Goal: Complete application form

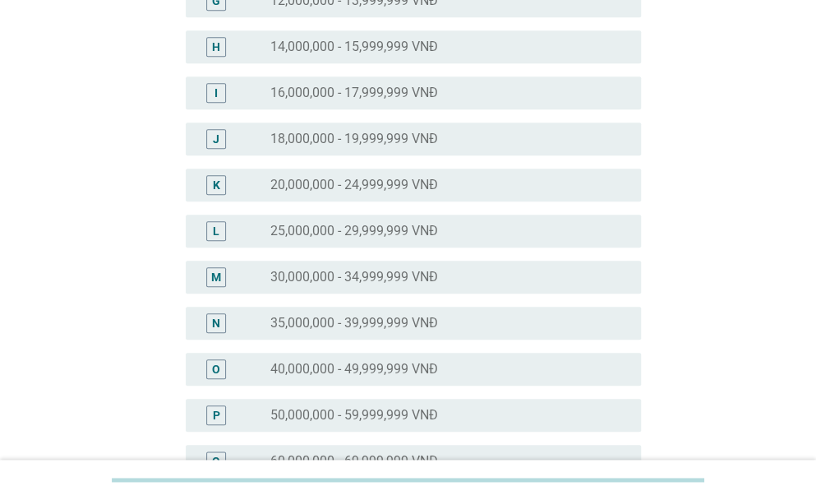
scroll to position [549, 0]
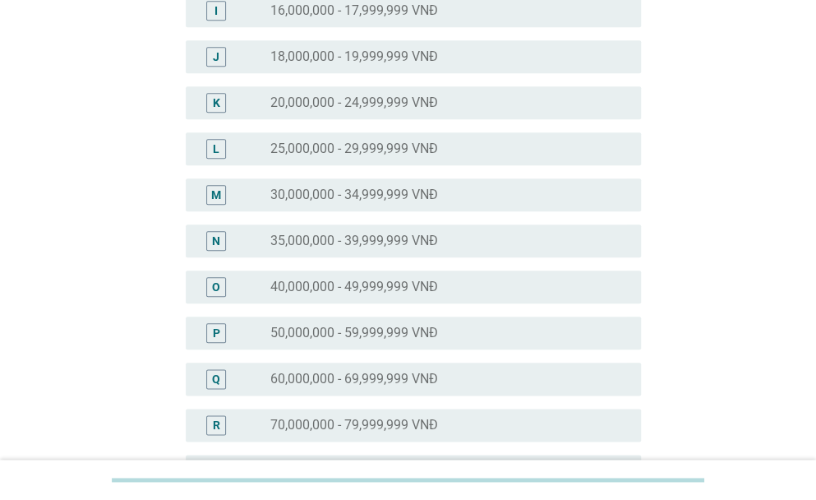
click at [390, 283] on label "40,000,000 - 49,999,999 VNĐ" at bounding box center [354, 287] width 168 height 16
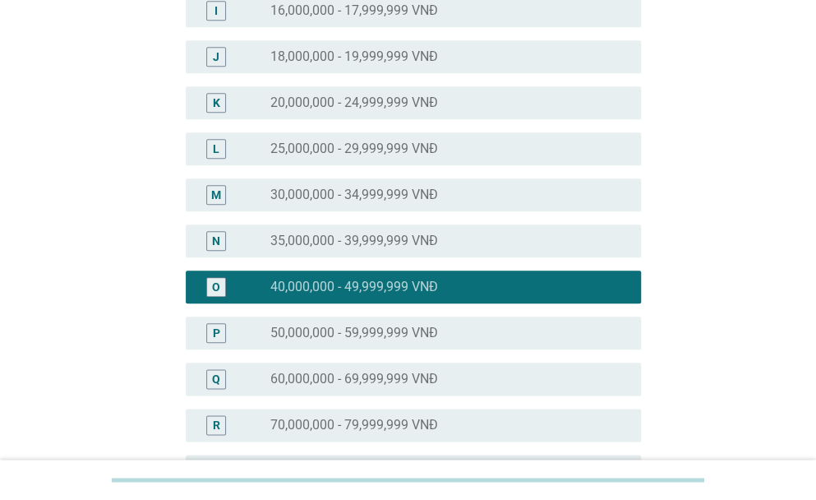
scroll to position [840, 0]
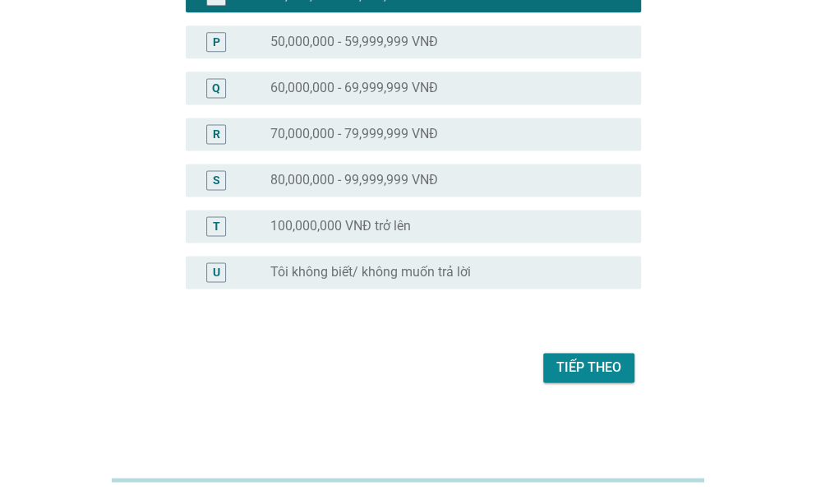
click at [577, 376] on div "Tiếp theo" at bounding box center [408, 367] width 465 height 39
click at [577, 376] on div "Tiếp theo" at bounding box center [588, 368] width 65 height 20
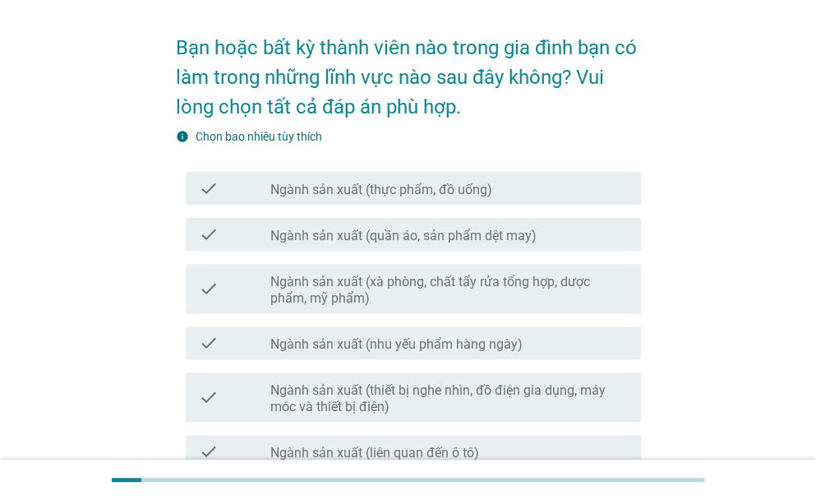
scroll to position [64, 0]
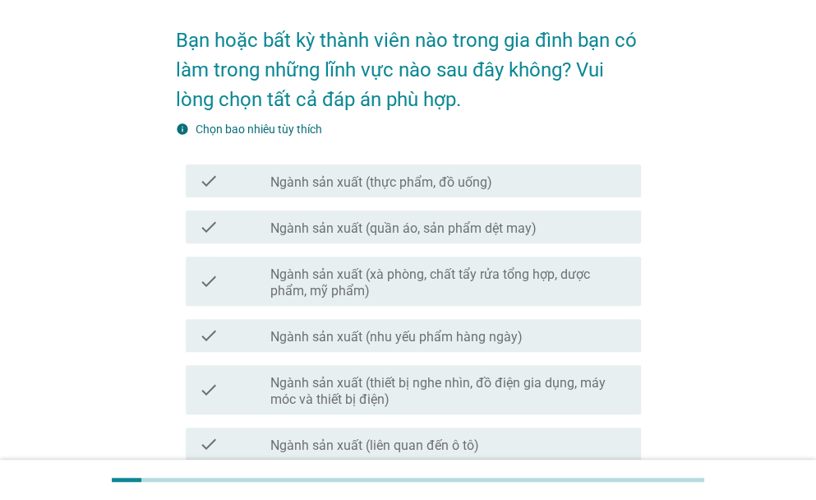
click at [203, 172] on icon "check" at bounding box center [209, 181] width 20 height 20
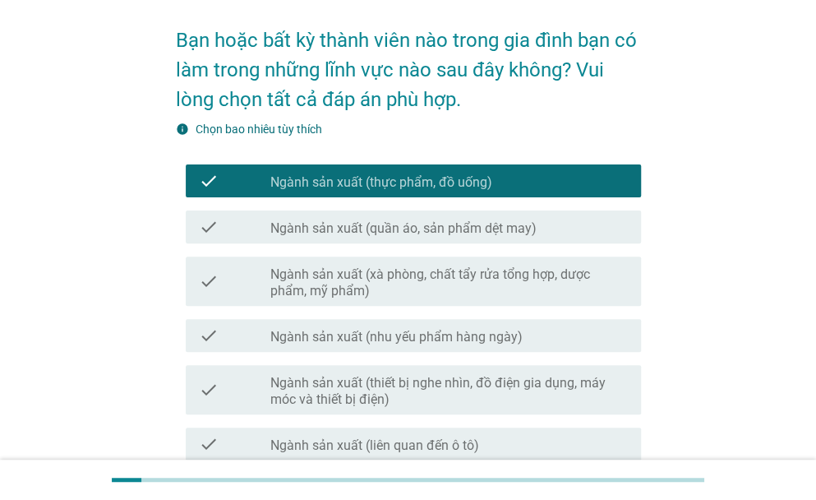
click at [217, 218] on icon "check" at bounding box center [209, 227] width 20 height 20
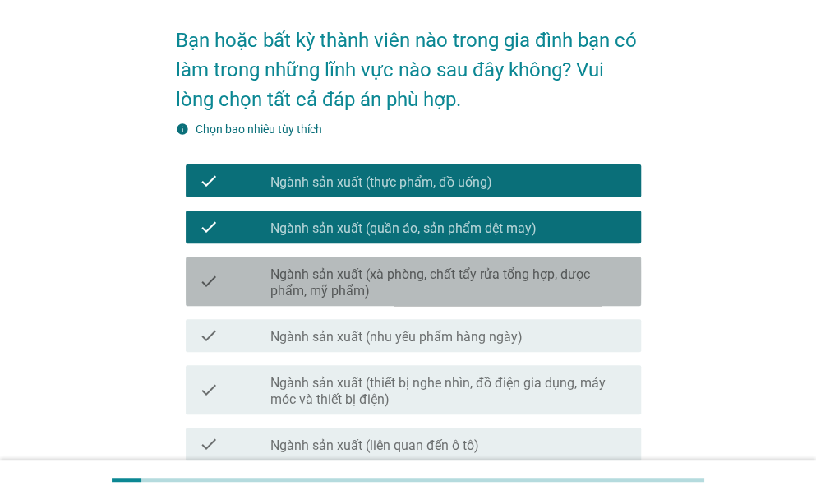
click at [217, 279] on icon "check" at bounding box center [209, 281] width 20 height 36
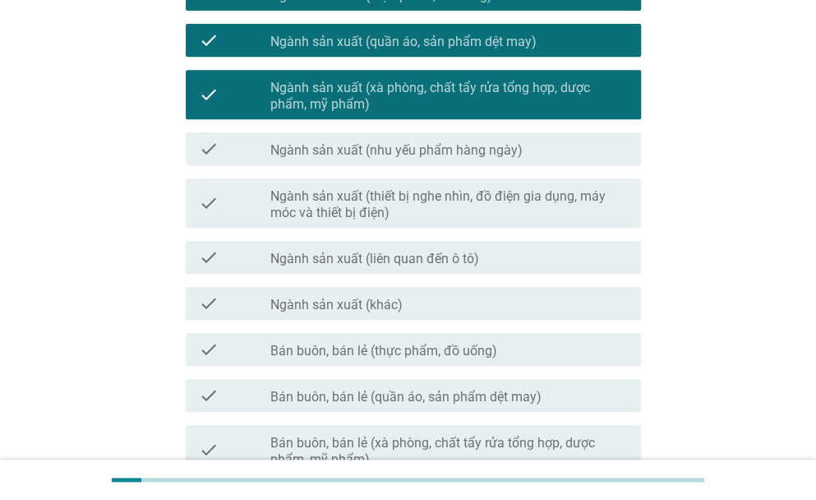
scroll to position [268, 0]
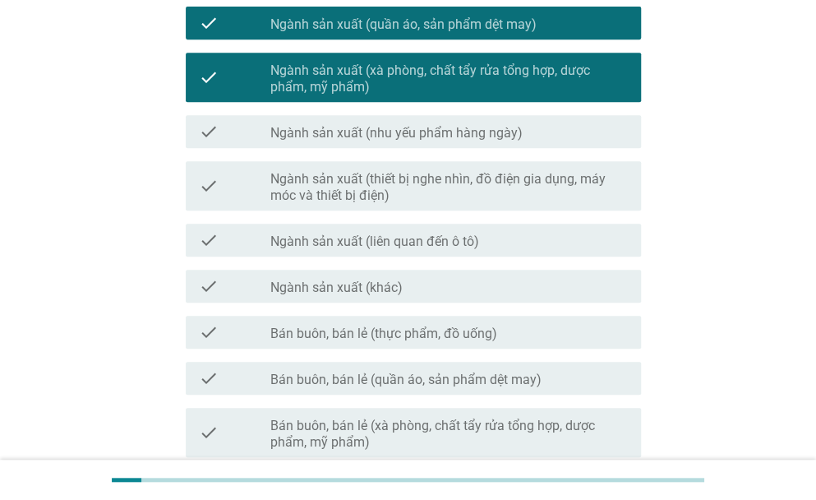
click at [227, 141] on div "check check_box_outline_blank Ngành sản xuất (nhu yếu phẩm hàng ngày)" at bounding box center [413, 131] width 455 height 33
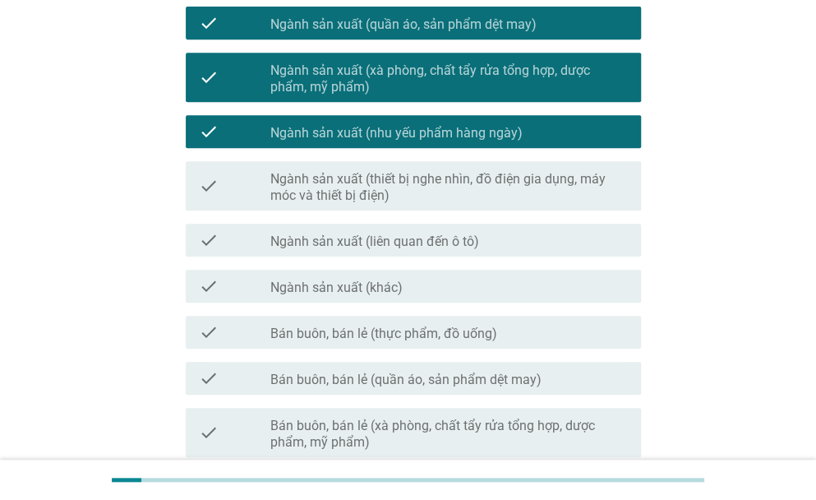
click at [222, 212] on div "check check_box_outline_blank Ngành sản xuất (thiết bị nghe nhìn, đồ điện gia d…" at bounding box center [408, 186] width 465 height 62
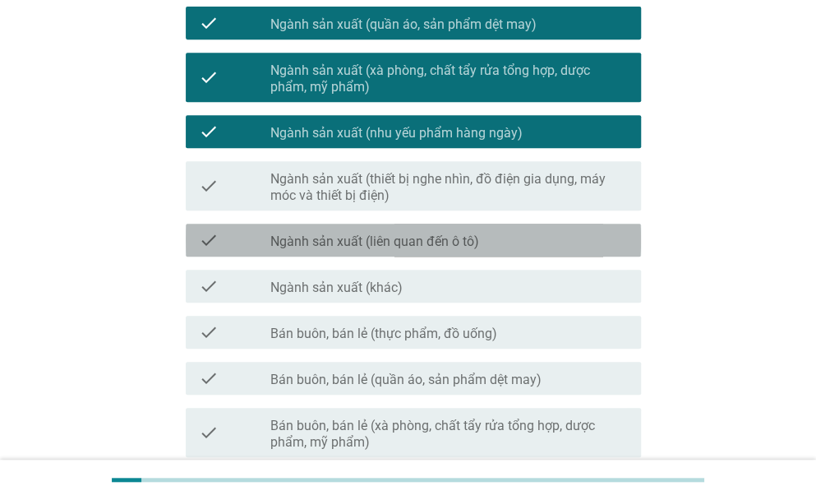
click at [215, 244] on icon "check" at bounding box center [209, 240] width 20 height 20
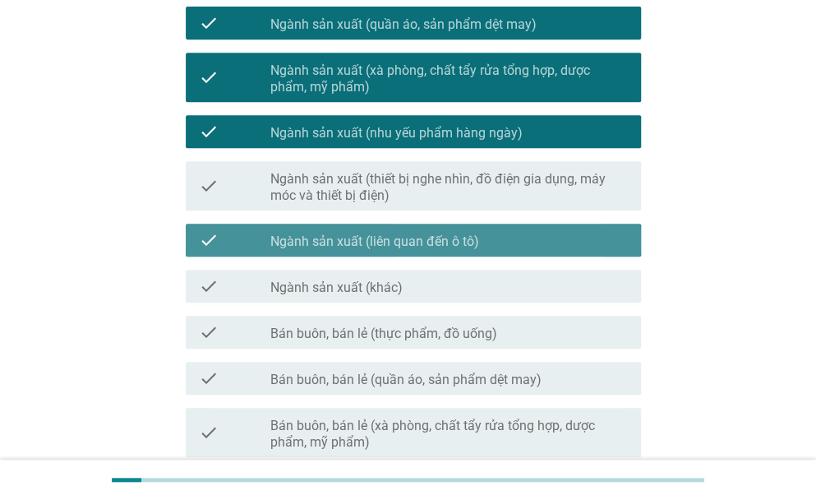
click at [215, 177] on icon "check" at bounding box center [209, 186] width 20 height 36
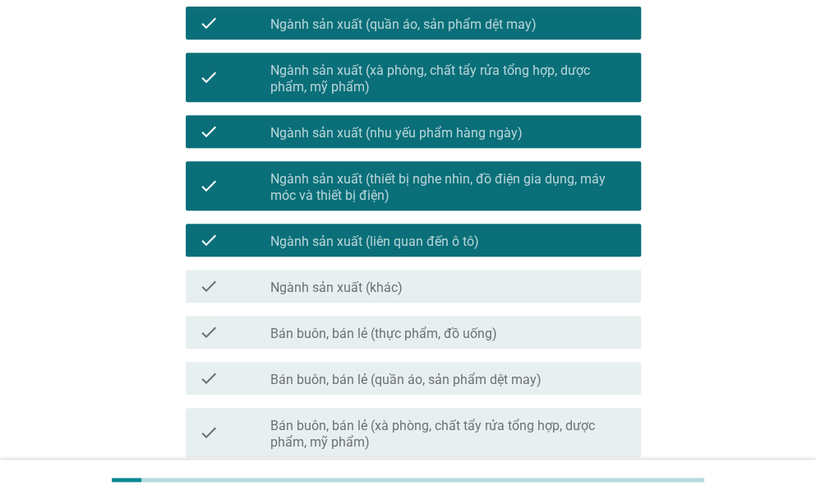
click at [212, 288] on icon "check" at bounding box center [209, 286] width 20 height 20
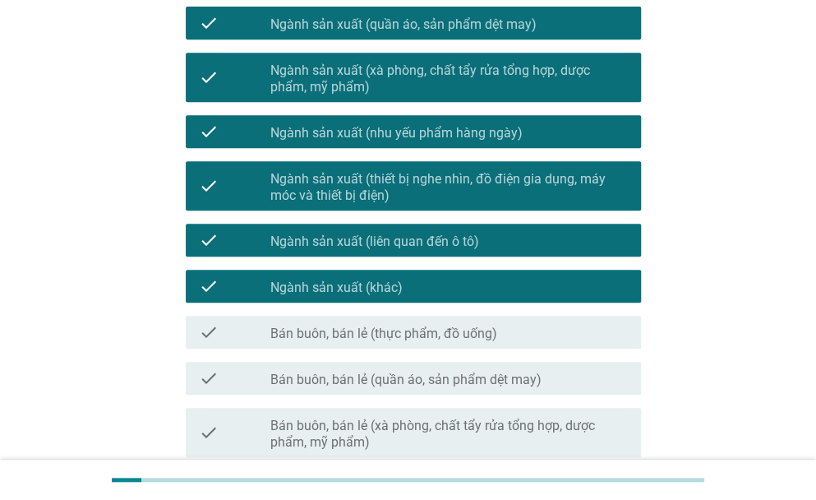
click at [210, 333] on icon "check" at bounding box center [209, 332] width 20 height 20
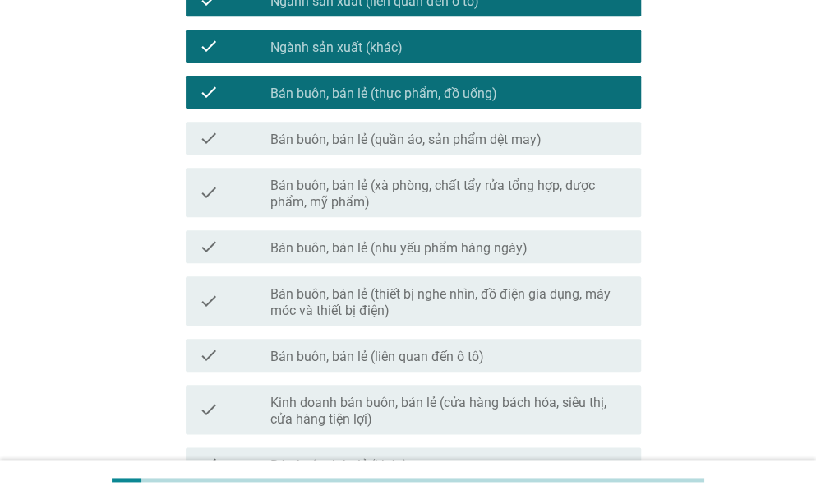
scroll to position [543, 0]
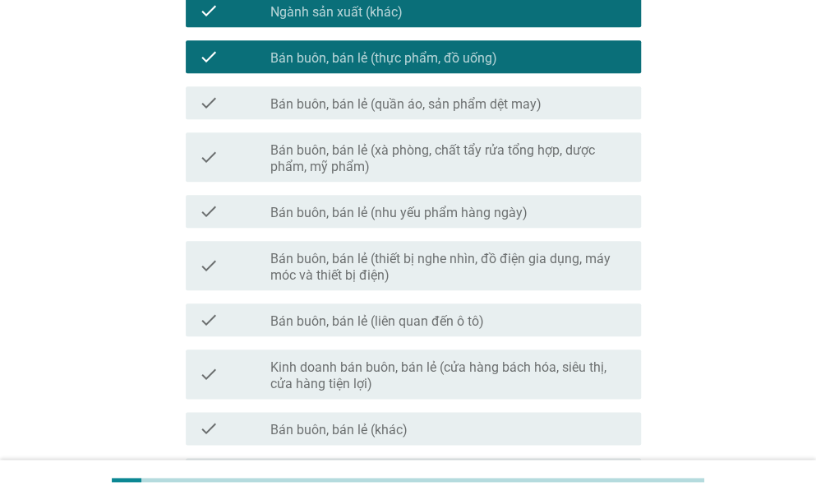
click at [217, 218] on icon "check" at bounding box center [209, 211] width 20 height 20
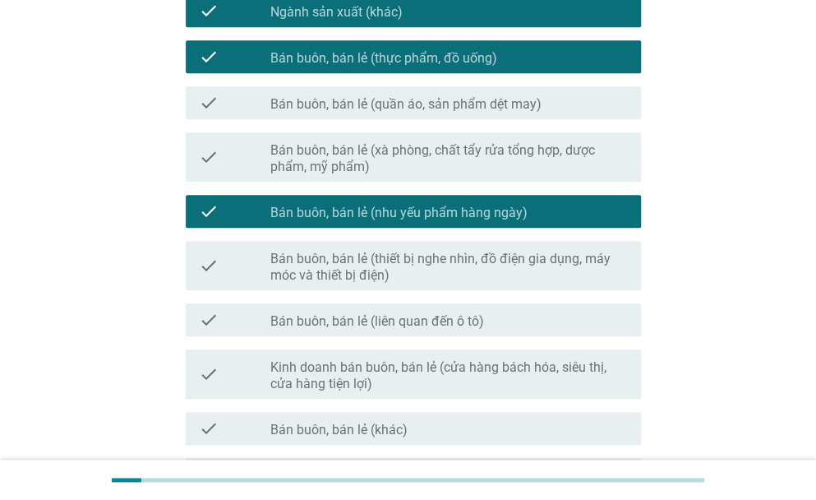
click at [201, 326] on icon "check" at bounding box center [209, 320] width 20 height 20
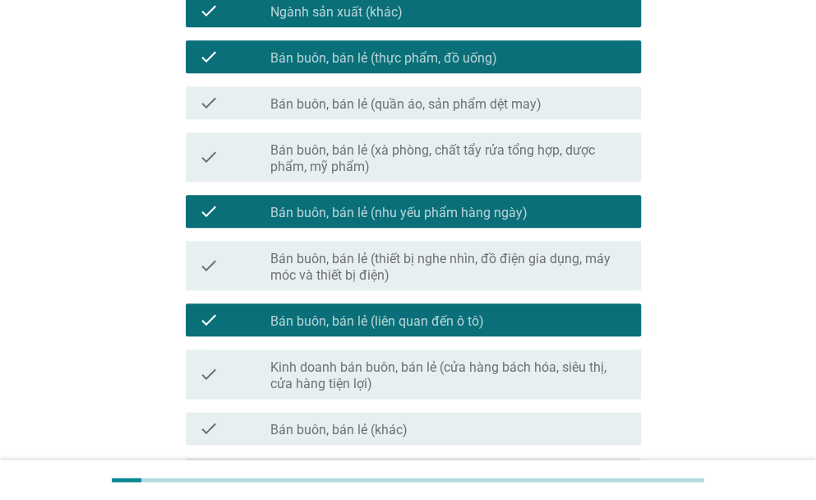
click at [201, 277] on icon "check" at bounding box center [209, 265] width 20 height 36
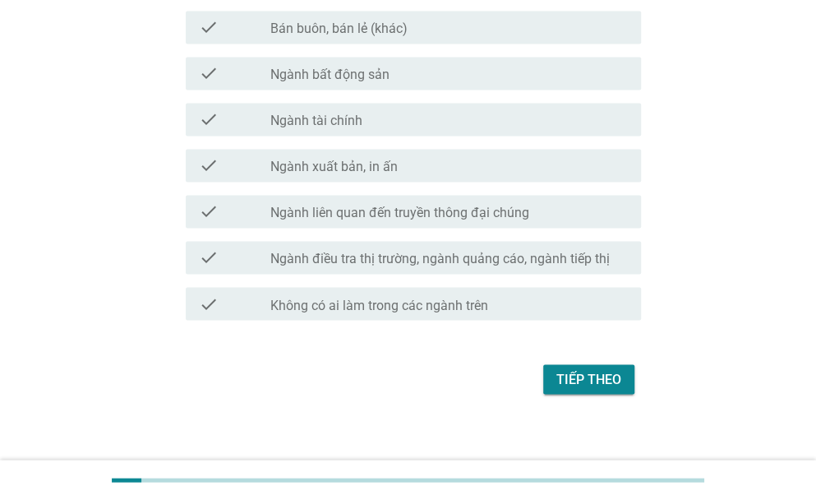
scroll to position [956, 0]
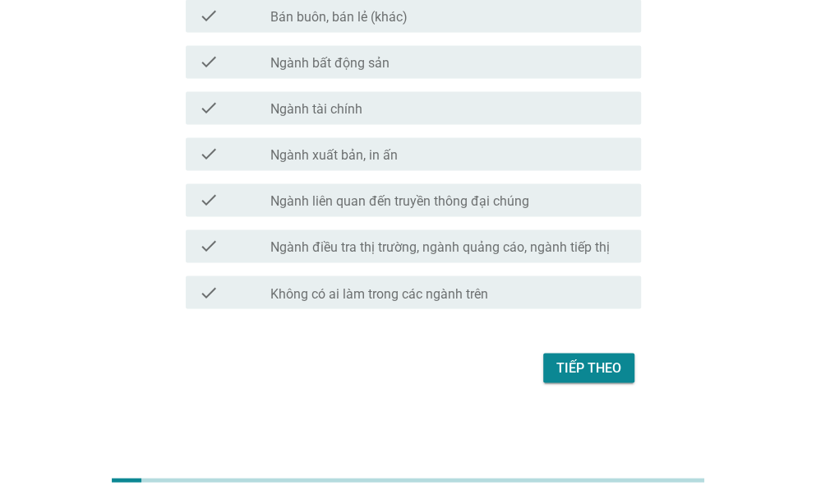
click at [486, 252] on label "Ngành điều tra thị trường, ngành quảng cáo, ngành tiếp thị" at bounding box center [439, 247] width 339 height 16
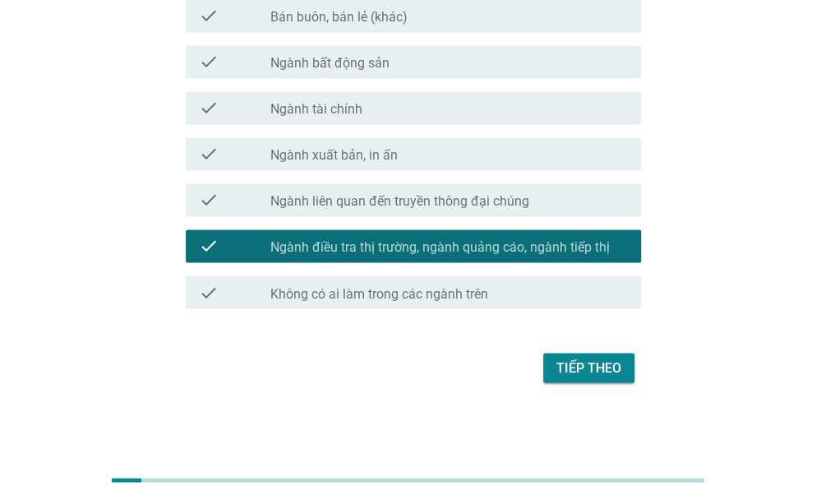
click at [561, 362] on div "Tiếp theo" at bounding box center [588, 368] width 65 height 20
